Goal: Navigation & Orientation: Find specific page/section

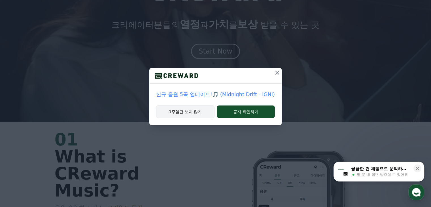
click at [209, 110] on button "1주일간 보지 않기" at bounding box center [185, 111] width 58 height 13
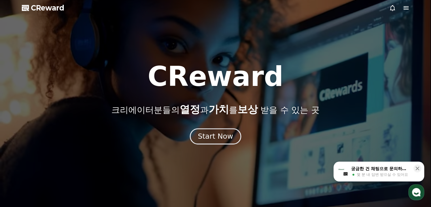
click at [228, 137] on div "Start Now" at bounding box center [215, 136] width 35 height 10
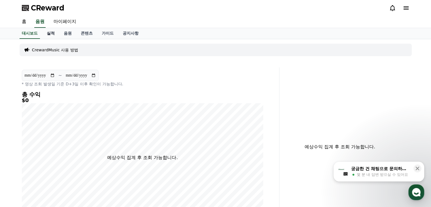
click at [50, 32] on link "실적" at bounding box center [50, 33] width 17 height 11
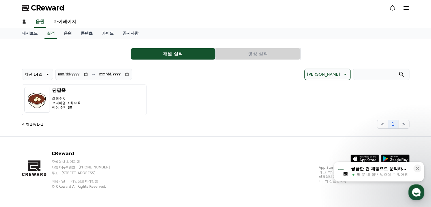
click at [65, 33] on link "음원" at bounding box center [67, 33] width 17 height 11
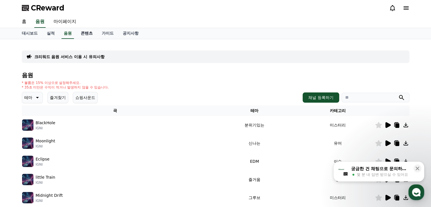
click at [90, 33] on link "콘텐츠" at bounding box center [86, 33] width 21 height 11
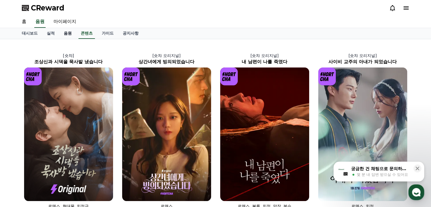
click at [71, 35] on link "음원" at bounding box center [67, 33] width 17 height 11
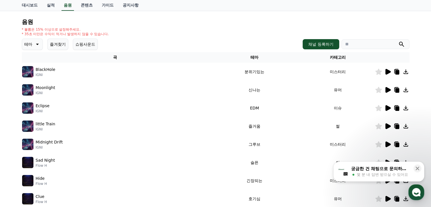
scroll to position [57, 0]
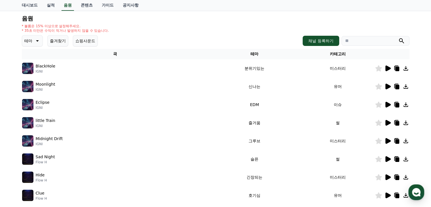
click at [386, 140] on icon at bounding box center [387, 141] width 5 height 6
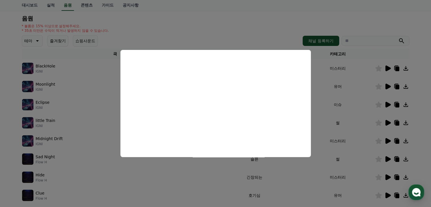
click at [324, 56] on button "close modal" at bounding box center [215, 103] width 431 height 207
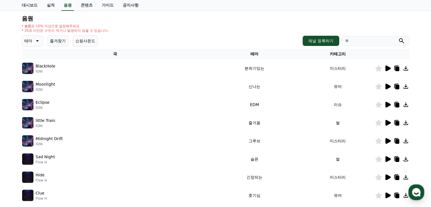
click at [388, 125] on icon at bounding box center [387, 122] width 7 height 7
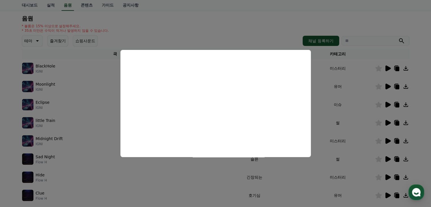
click at [334, 111] on button "close modal" at bounding box center [215, 103] width 431 height 207
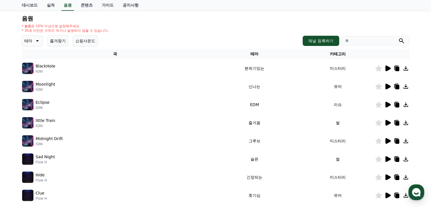
click at [388, 105] on icon at bounding box center [387, 105] width 5 height 6
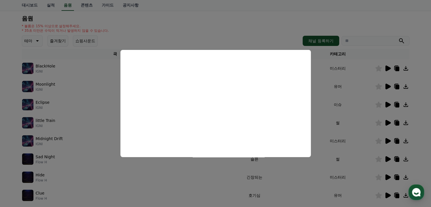
click at [330, 100] on button "close modal" at bounding box center [215, 103] width 431 height 207
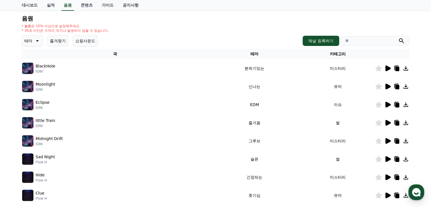
click at [388, 85] on icon at bounding box center [387, 87] width 5 height 6
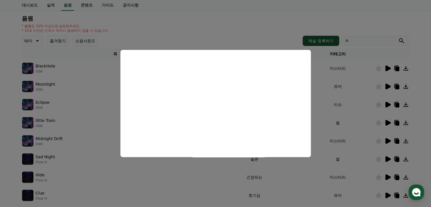
drag, startPoint x: 338, startPoint y: 99, endPoint x: 361, endPoint y: 84, distance: 27.7
click at [338, 99] on button "close modal" at bounding box center [215, 103] width 431 height 207
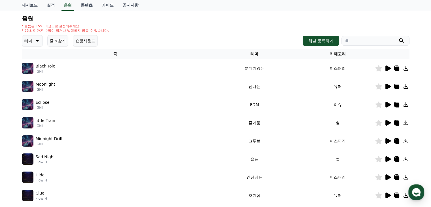
click at [386, 67] on icon at bounding box center [387, 68] width 5 height 6
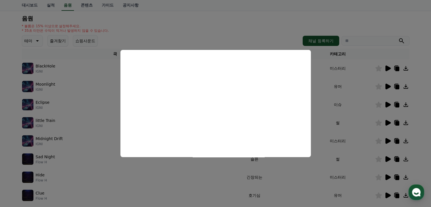
click at [340, 113] on button "close modal" at bounding box center [215, 103] width 431 height 207
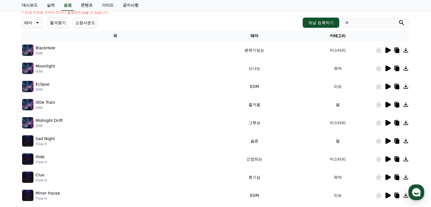
scroll to position [0, 0]
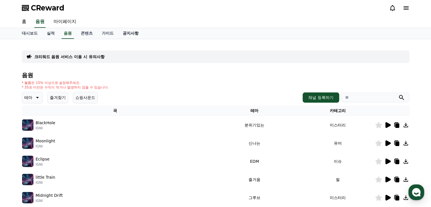
click at [128, 35] on link "공지사항" at bounding box center [130, 33] width 25 height 11
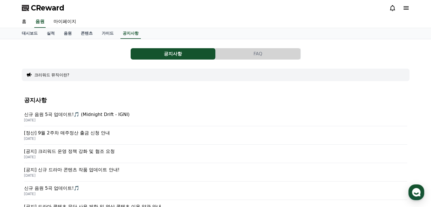
click at [249, 48] on button "FAQ" at bounding box center [258, 53] width 85 height 11
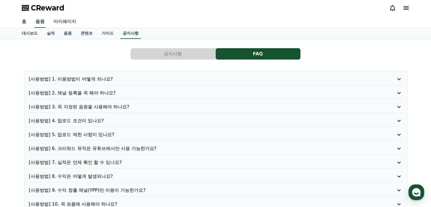
click at [190, 58] on button "공지사항" at bounding box center [173, 53] width 85 height 11
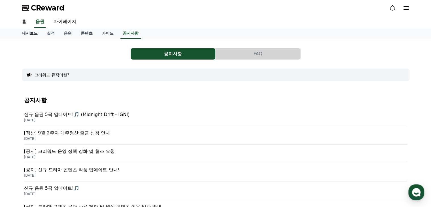
click at [36, 35] on link "대시보드" at bounding box center [29, 33] width 25 height 11
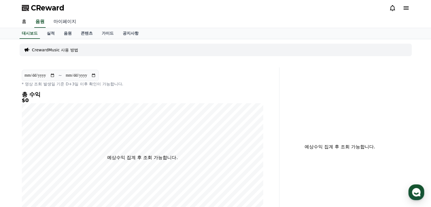
click at [59, 24] on link "마이페이지" at bounding box center [65, 22] width 32 height 12
select select "**********"
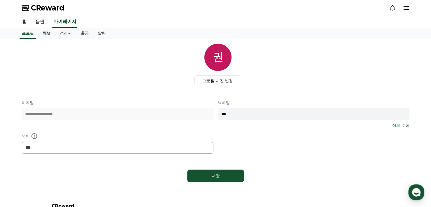
click at [16, 25] on div "홈 음원 마이페이지" at bounding box center [215, 22] width 431 height 12
click at [41, 9] on span "CReward" at bounding box center [47, 7] width 33 height 9
